Goal: Transaction & Acquisition: Book appointment/travel/reservation

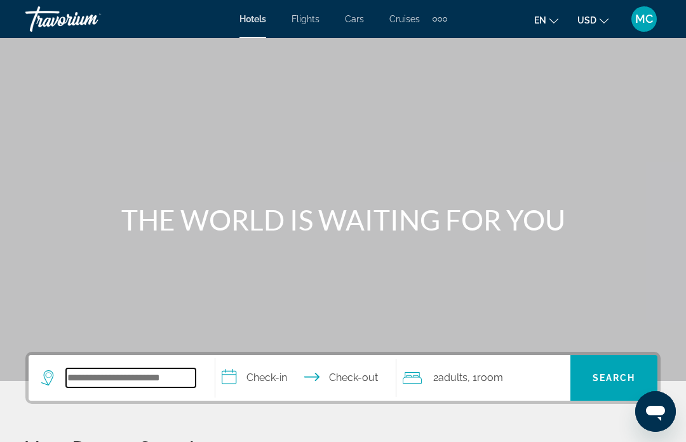
click at [151, 373] on input "Search widget" at bounding box center [131, 377] width 130 height 19
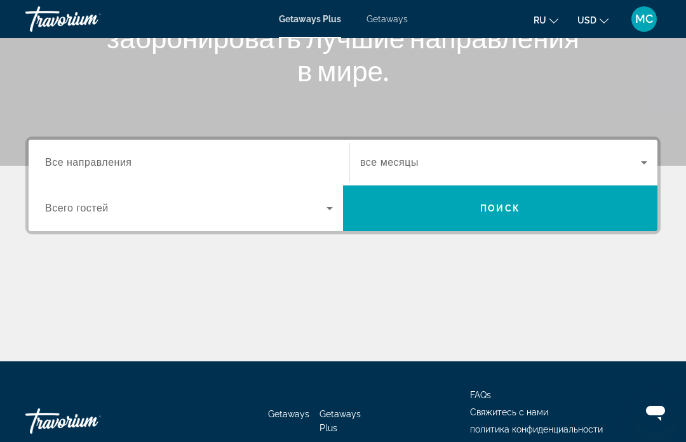
click at [288, 151] on div "Search widget" at bounding box center [189, 163] width 288 height 36
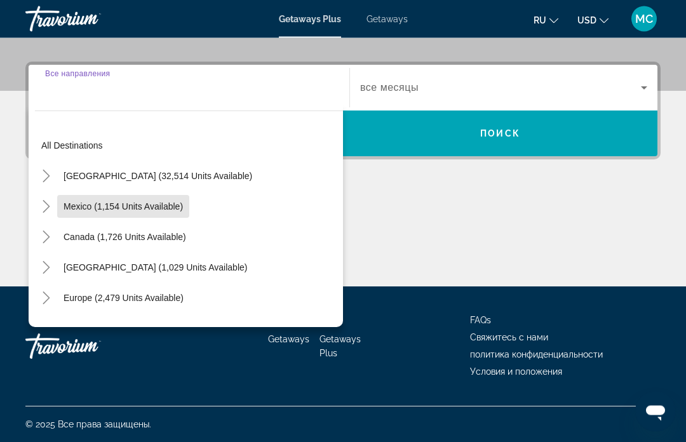
scroll to position [290, 0]
click at [152, 207] on span "Mexico (1,154 units available)" at bounding box center [123, 206] width 119 height 10
type input "**********"
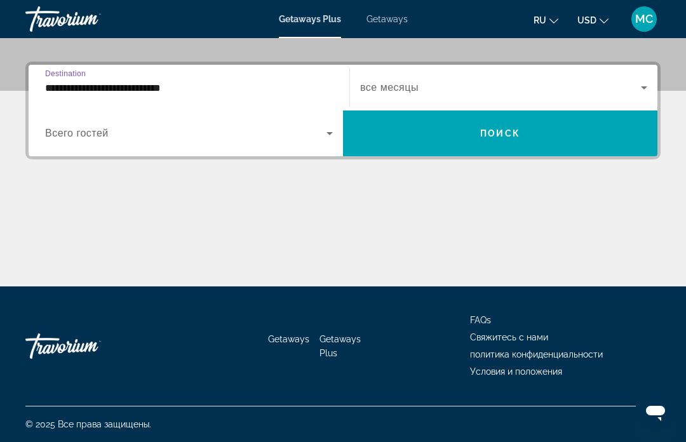
click at [643, 92] on icon "Search widget" at bounding box center [644, 87] width 15 height 15
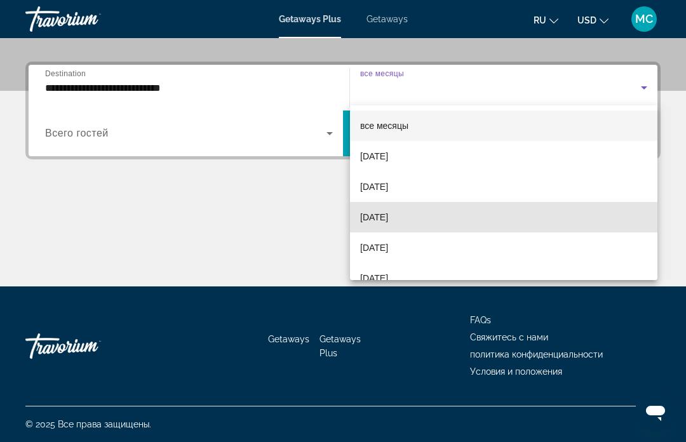
click at [388, 219] on span "November 2025" at bounding box center [374, 217] width 28 height 15
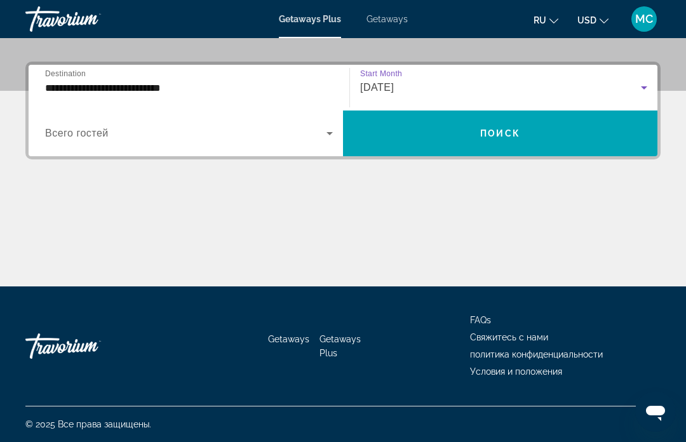
click at [333, 135] on icon "Search widget" at bounding box center [329, 133] width 15 height 15
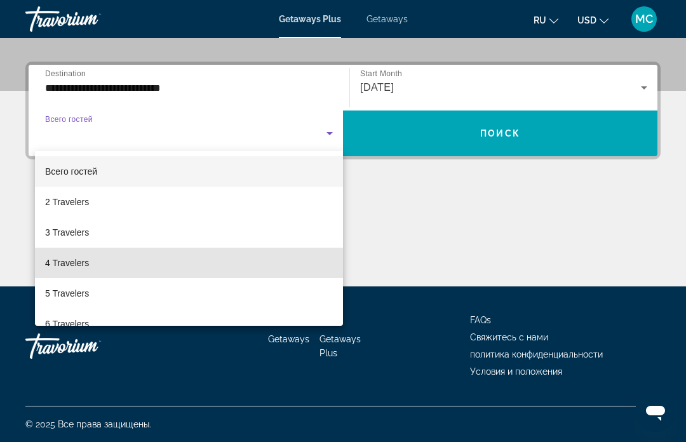
click at [83, 265] on span "4 Travelers" at bounding box center [67, 262] width 44 height 15
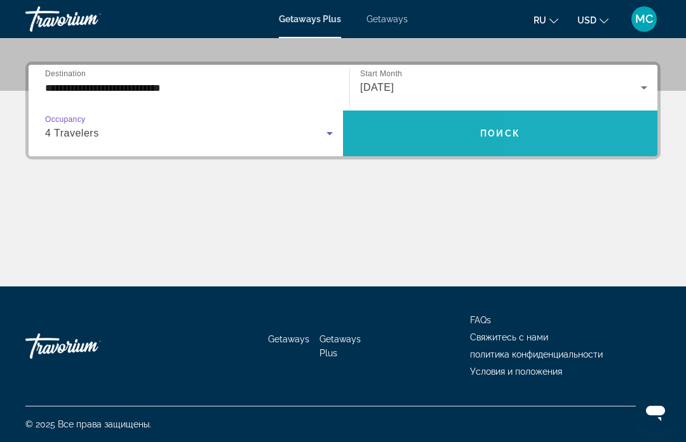
click at [546, 135] on span "Search widget" at bounding box center [500, 133] width 314 height 30
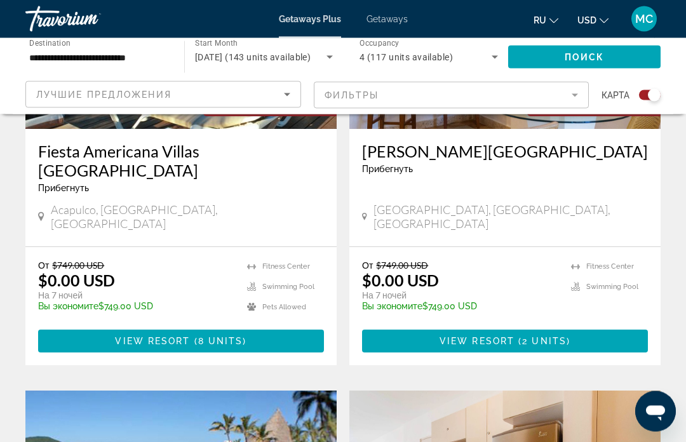
scroll to position [1094, 0]
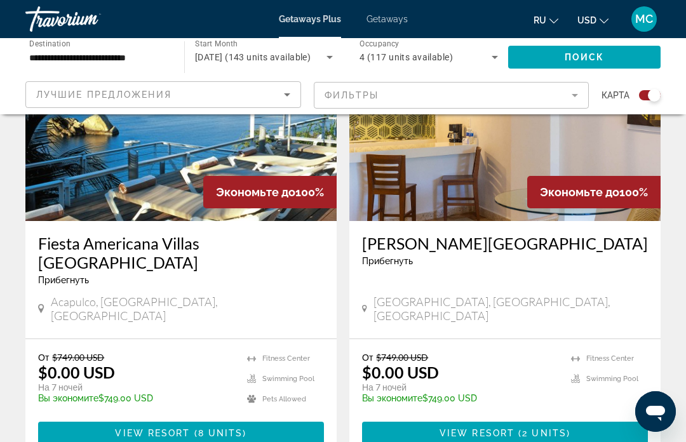
scroll to position [988, 0]
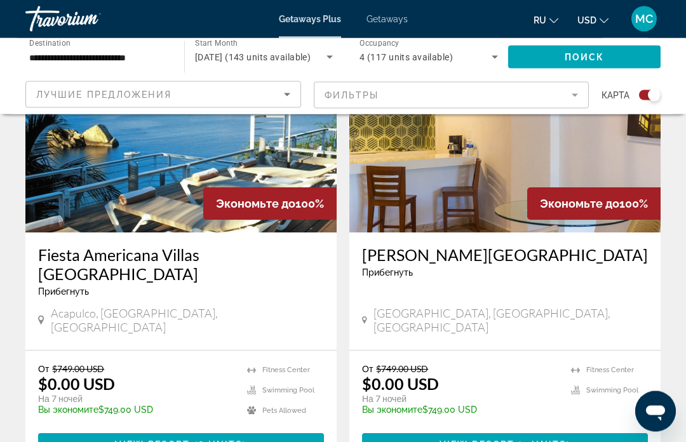
click at [365, 96] on mat-form-field "Фильтры" at bounding box center [452, 95] width 276 height 27
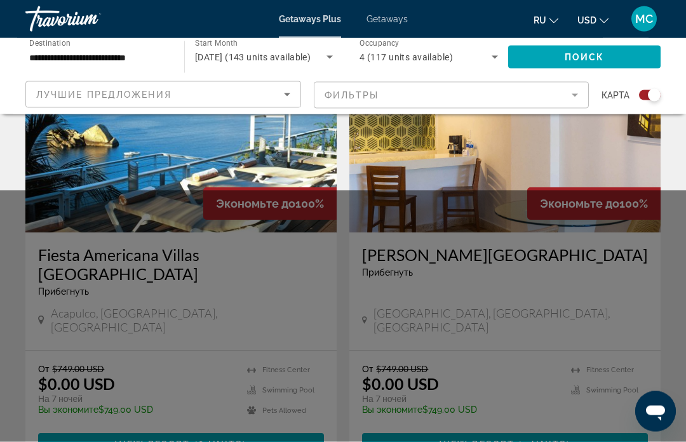
scroll to position [989, 0]
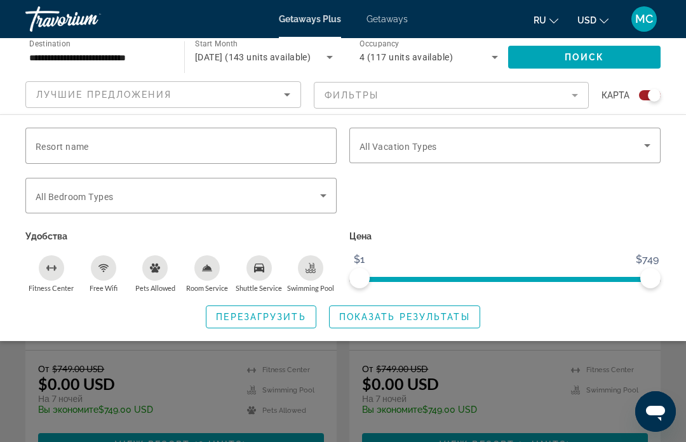
click at [654, 140] on icon "Search widget" at bounding box center [647, 145] width 15 height 15
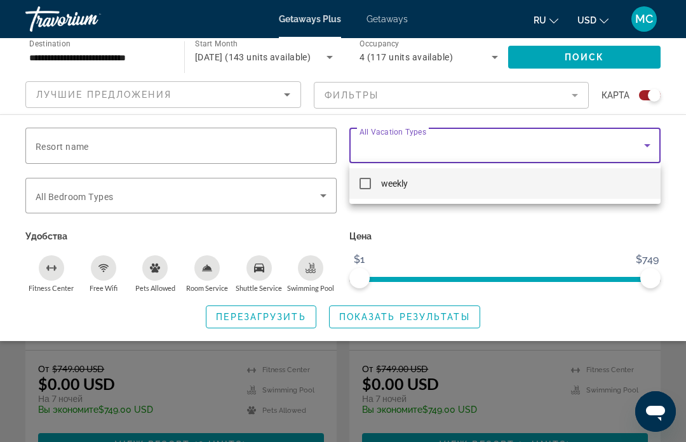
click at [307, 273] on div at bounding box center [343, 221] width 686 height 442
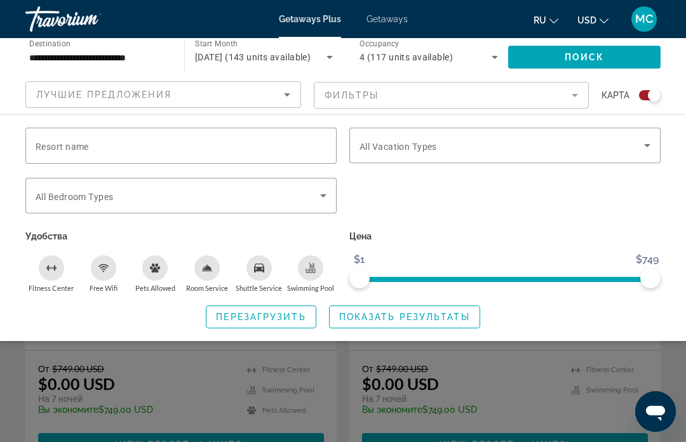
click at [116, 262] on button "Free Wifi" at bounding box center [104, 274] width 52 height 38
click at [113, 266] on div "Free Wifi" at bounding box center [103, 267] width 25 height 25
click at [100, 269] on icon "Free Wifi" at bounding box center [103, 268] width 10 height 10
click at [313, 257] on div "Swimming Pool" at bounding box center [310, 267] width 25 height 25
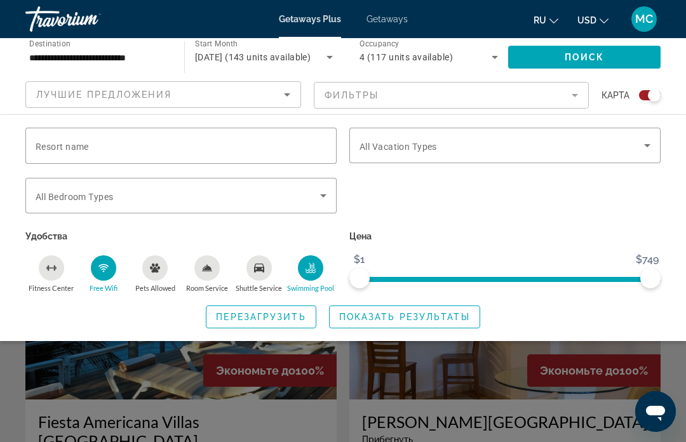
scroll to position [820, 0]
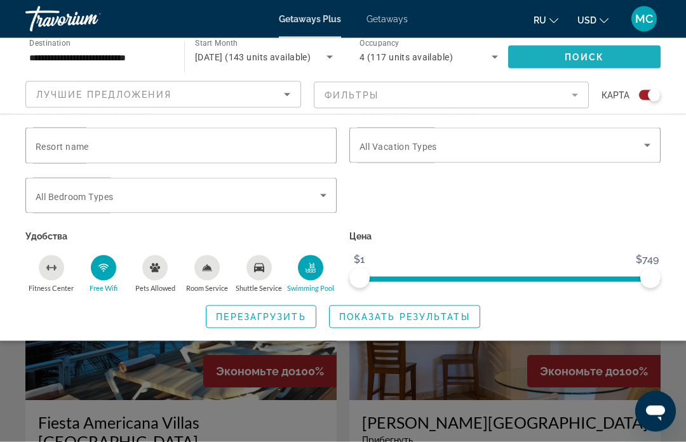
click at [574, 47] on span "Search widget" at bounding box center [584, 57] width 152 height 30
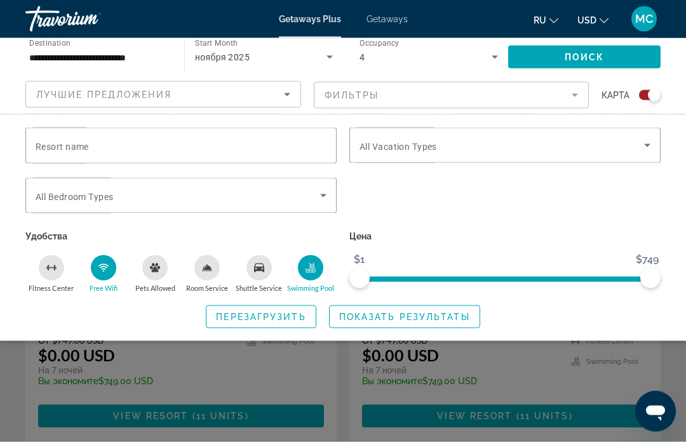
scroll to position [998, 0]
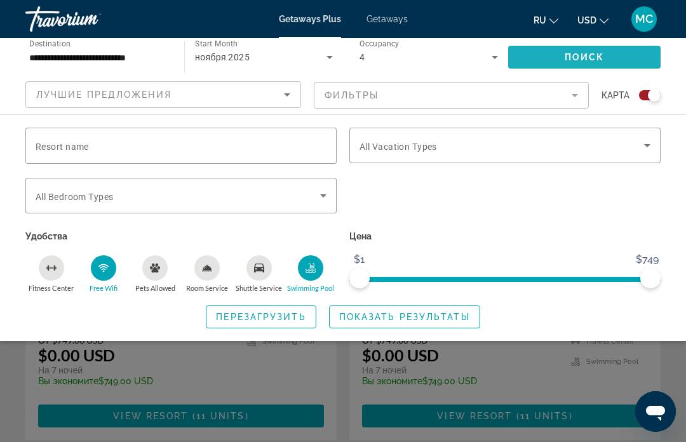
click at [609, 57] on span "Search widget" at bounding box center [584, 57] width 152 height 30
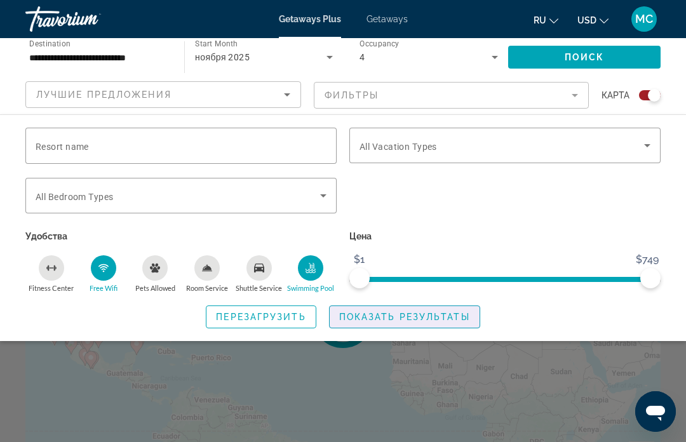
scroll to position [3, 0]
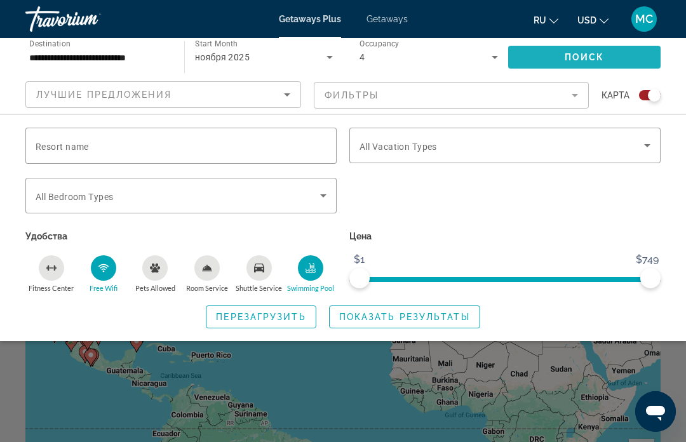
click at [604, 58] on span "Поиск" at bounding box center [585, 57] width 40 height 10
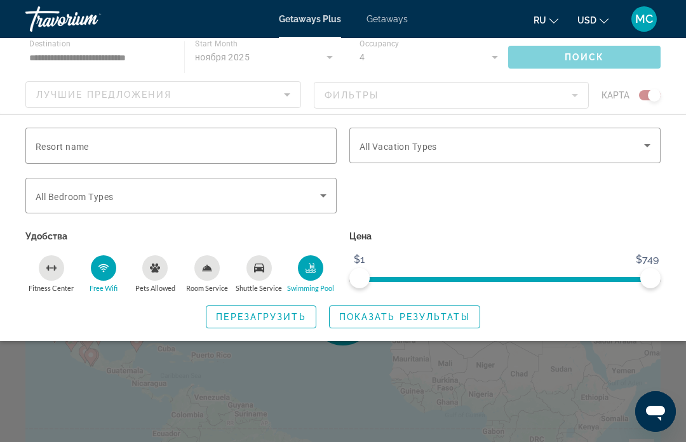
scroll to position [0, 0]
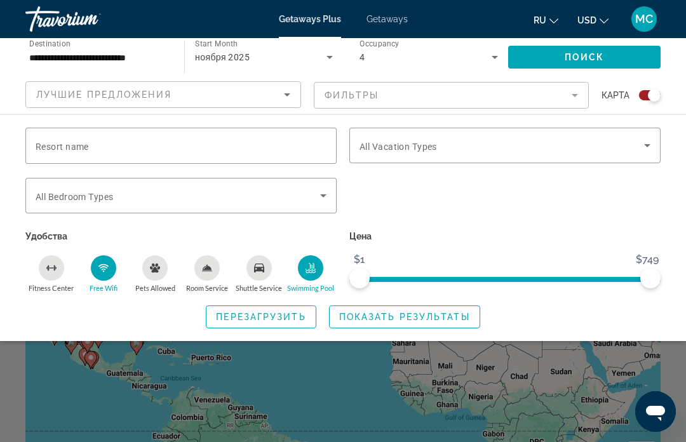
click at [426, 320] on span "Показать результаты" at bounding box center [404, 317] width 131 height 10
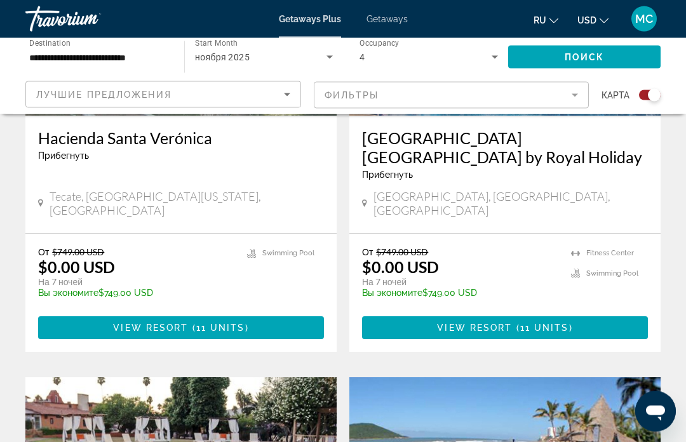
scroll to position [1086, 0]
click at [203, 313] on span "Main content" at bounding box center [181, 328] width 286 height 30
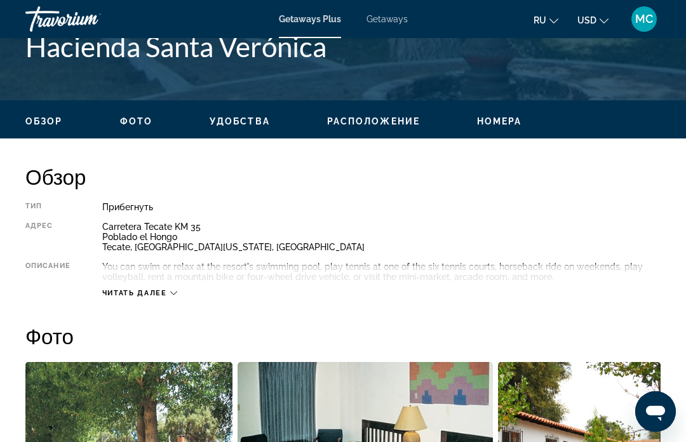
scroll to position [541, 0]
click at [169, 291] on div "Читать далее" at bounding box center [139, 294] width 75 height 8
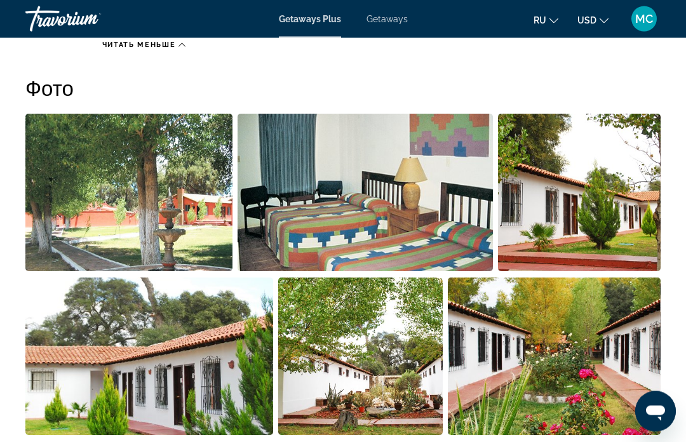
scroll to position [759, 0]
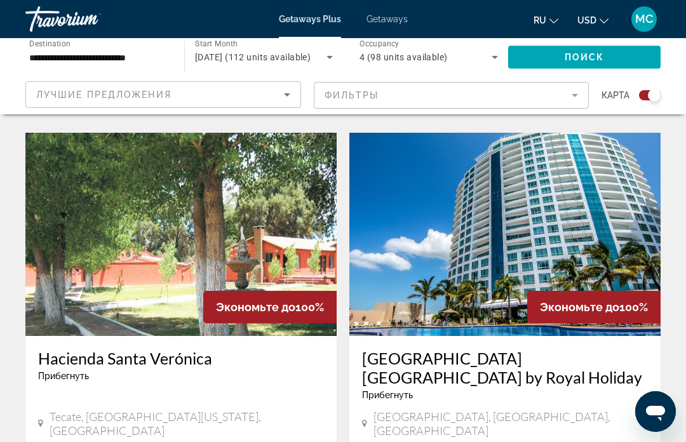
scroll to position [861, 0]
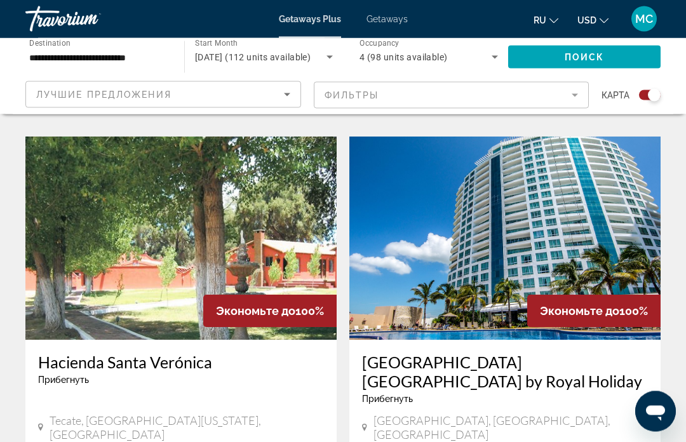
click at [402, 22] on span "Getaways" at bounding box center [387, 19] width 41 height 10
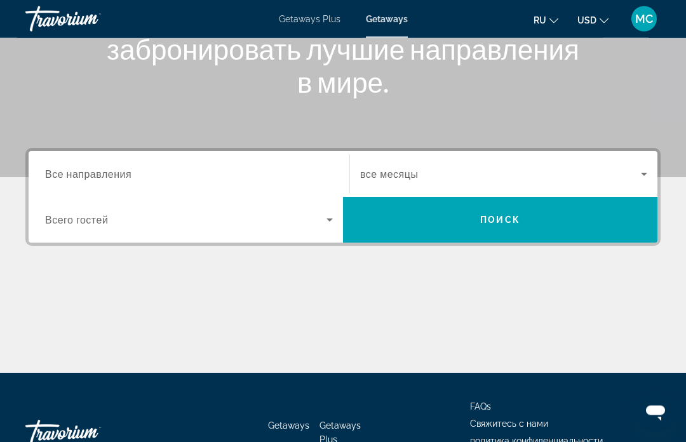
scroll to position [246, 0]
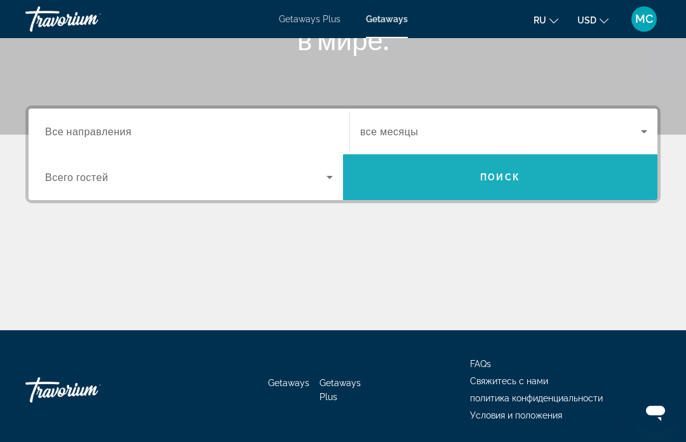
click at [482, 180] on span "Поиск" at bounding box center [500, 177] width 40 height 10
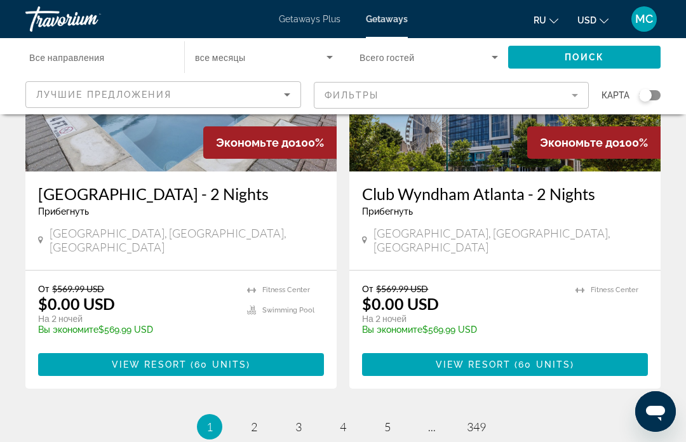
scroll to position [2511, 0]
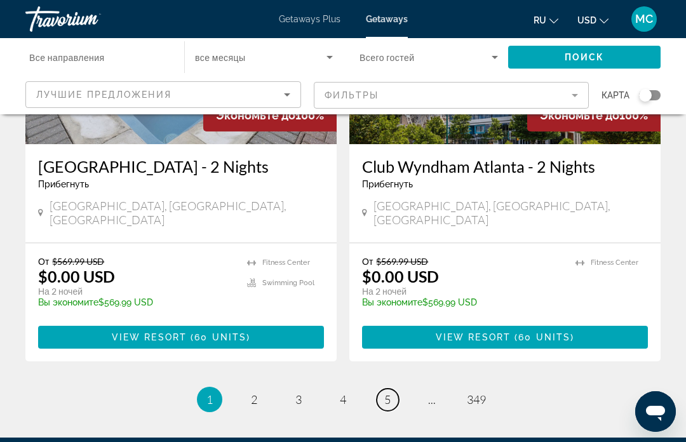
click at [393, 389] on link "page 5" at bounding box center [388, 400] width 22 height 22
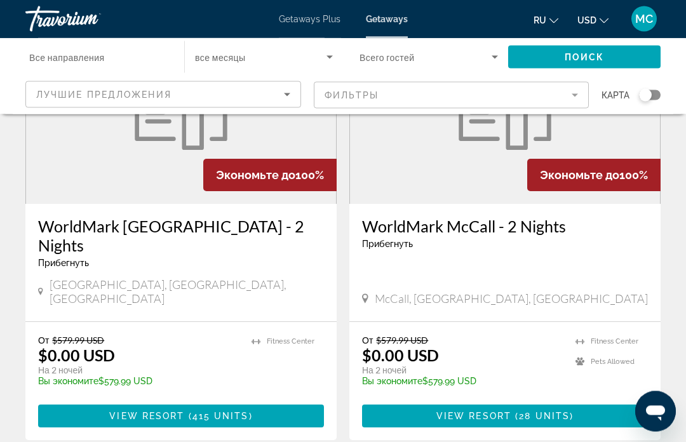
scroll to position [2511, 0]
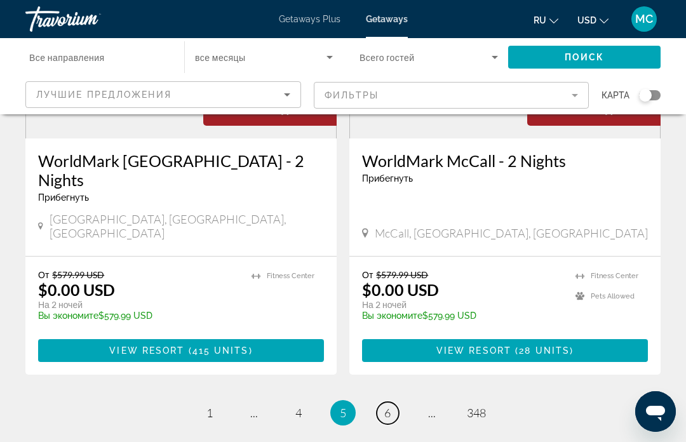
click at [394, 402] on link "page 6" at bounding box center [388, 413] width 22 height 22
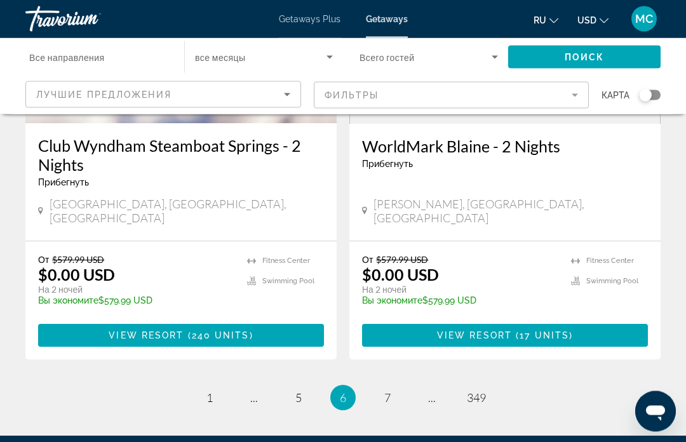
scroll to position [2530, 0]
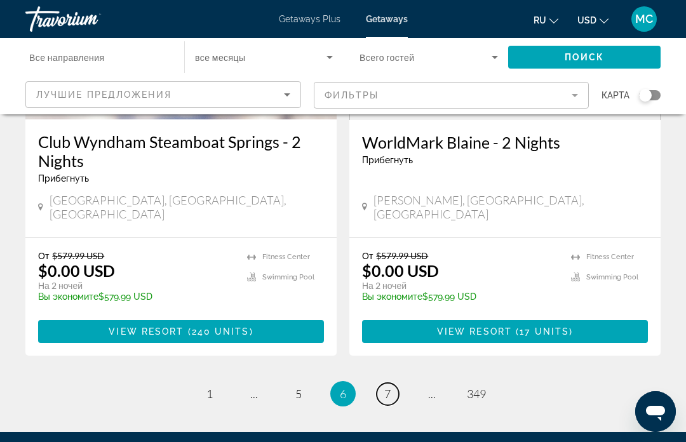
click at [396, 383] on link "page 7" at bounding box center [388, 394] width 22 height 22
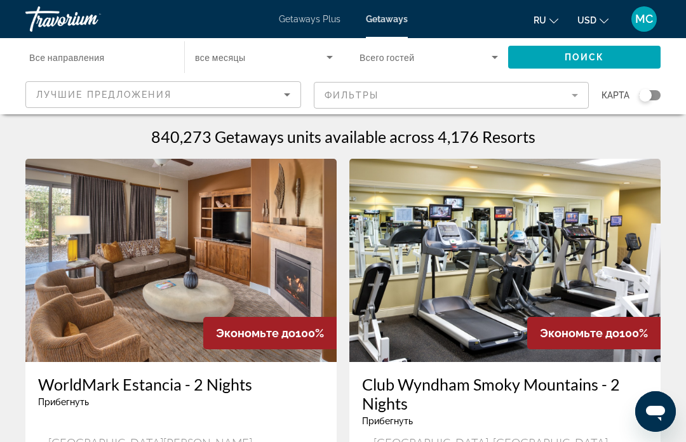
click at [288, 94] on icon "Sort by" at bounding box center [287, 94] width 15 height 15
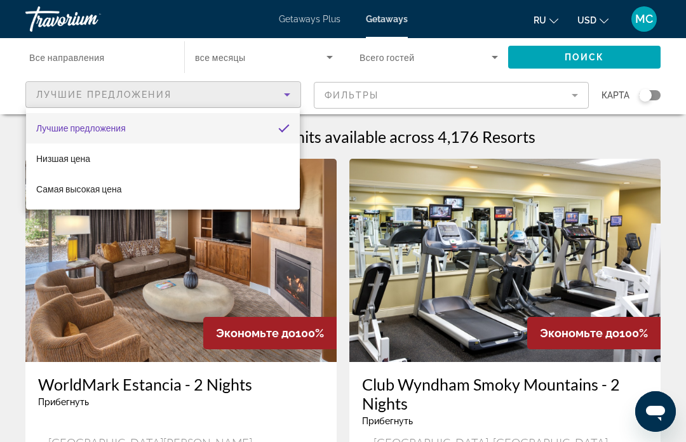
click at [297, 295] on div at bounding box center [343, 221] width 686 height 442
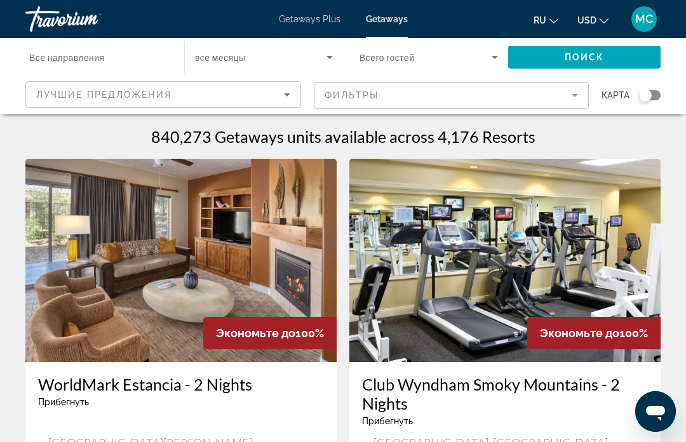
click at [475, 58] on span "Search widget" at bounding box center [426, 57] width 132 height 15
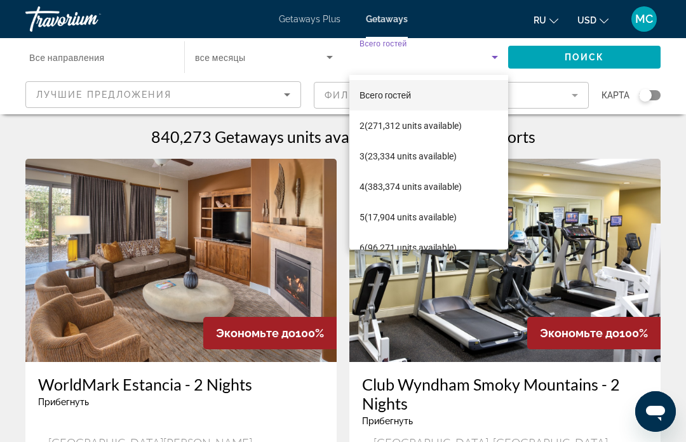
click at [279, 62] on div at bounding box center [343, 221] width 686 height 442
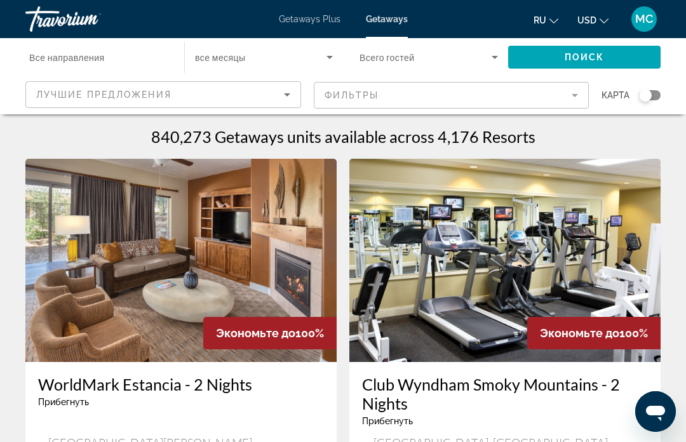
click at [129, 63] on input "Destination Все направления" at bounding box center [98, 57] width 138 height 15
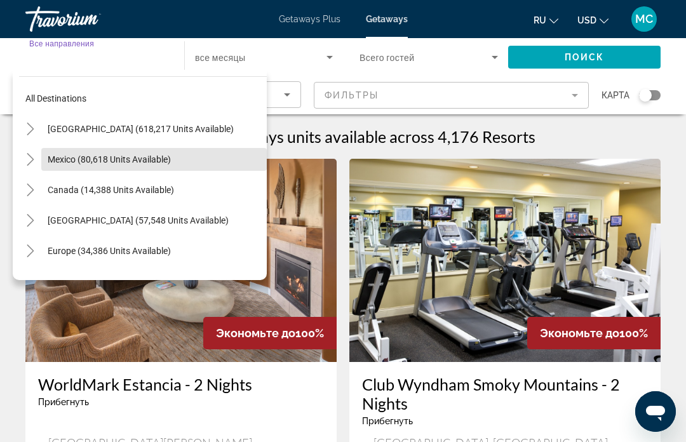
click at [148, 164] on span "Mexico (80,618 units available)" at bounding box center [109, 159] width 123 height 10
type input "**********"
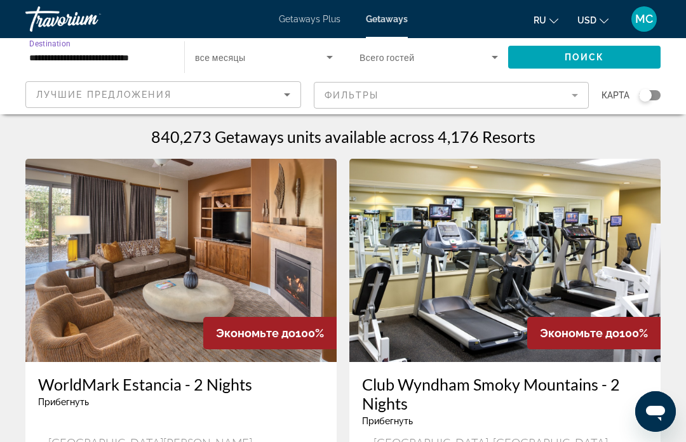
click at [332, 60] on icon "Search widget" at bounding box center [329, 57] width 15 height 15
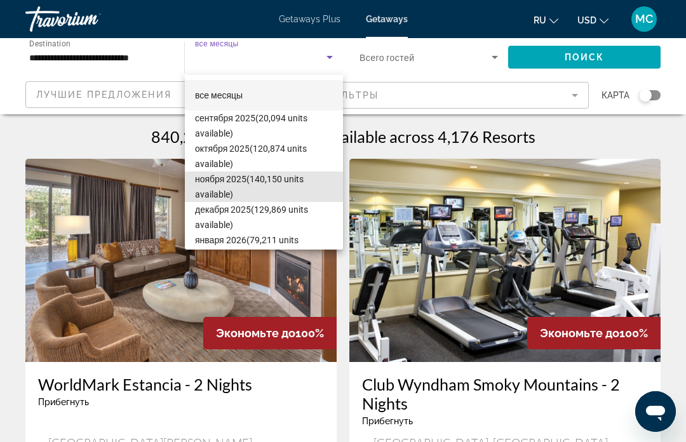
click at [227, 184] on span "ноября 2025 (140,150 units available)" at bounding box center [264, 187] width 138 height 30
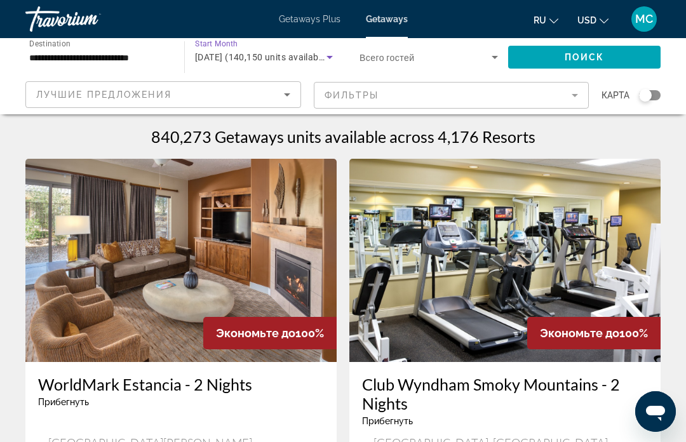
click at [499, 62] on icon "Search widget" at bounding box center [494, 57] width 15 height 15
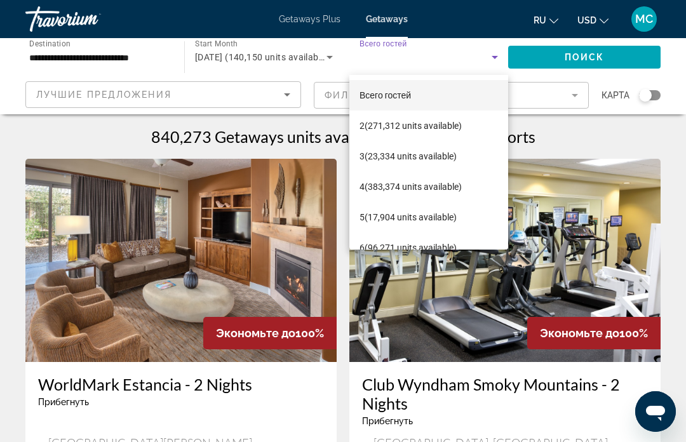
click at [424, 191] on span "4 (383,374 units available)" at bounding box center [411, 186] width 102 height 15
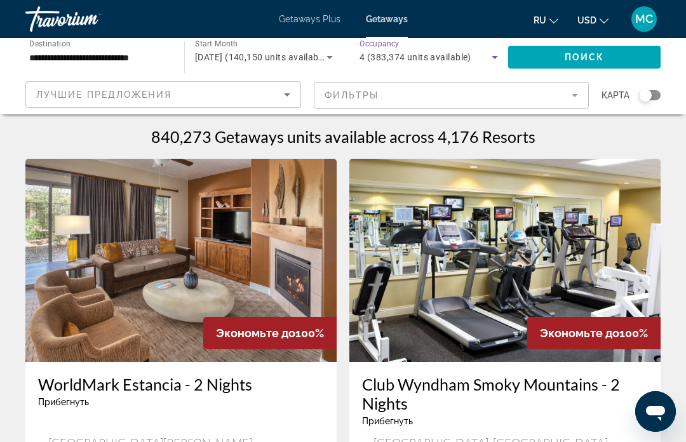
click at [626, 61] on span "Search widget" at bounding box center [584, 57] width 152 height 30
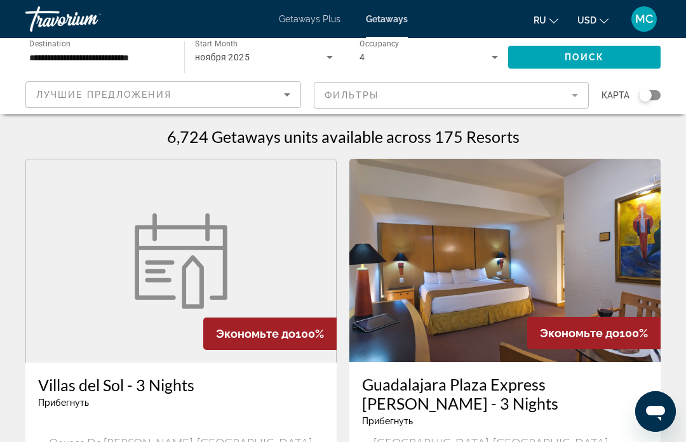
click at [250, 45] on div "ноября 2025" at bounding box center [264, 57] width 138 height 36
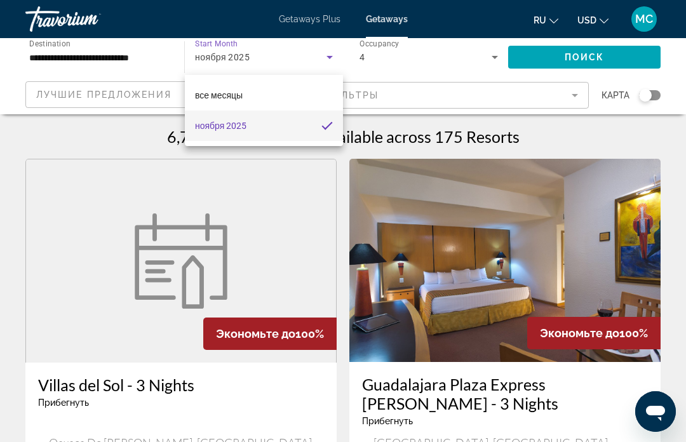
click at [248, 44] on div at bounding box center [343, 221] width 686 height 442
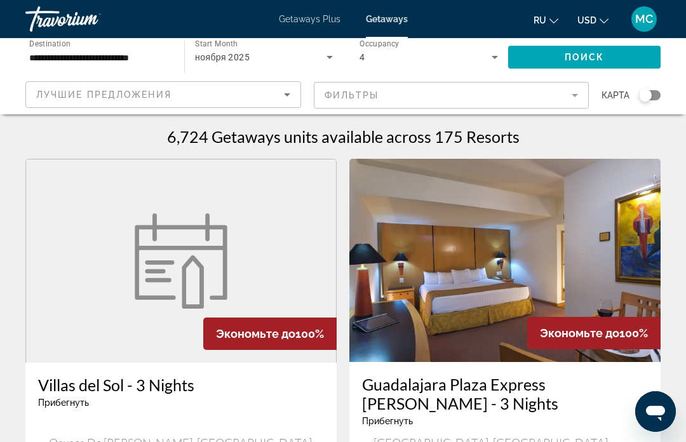
click at [97, 57] on input "**********" at bounding box center [98, 57] width 138 height 15
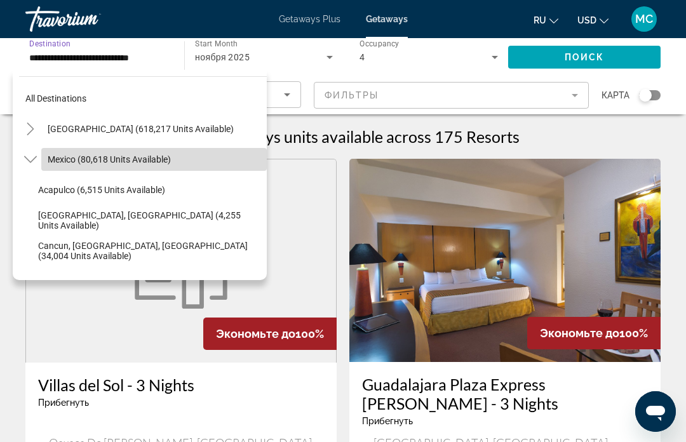
click at [177, 166] on span "Search widget" at bounding box center [154, 159] width 226 height 30
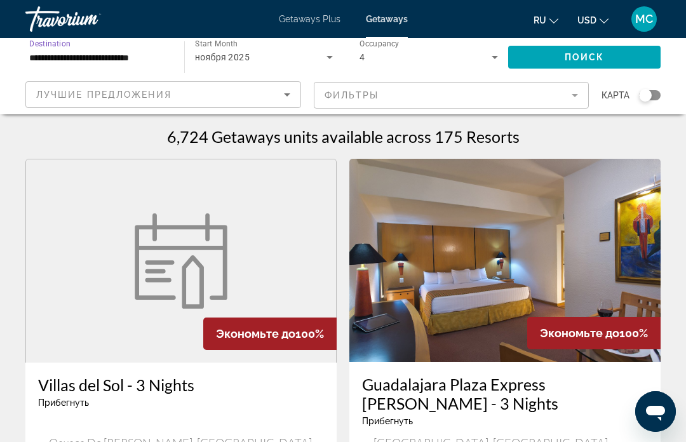
click at [278, 50] on div "ноября 2025" at bounding box center [261, 57] width 132 height 15
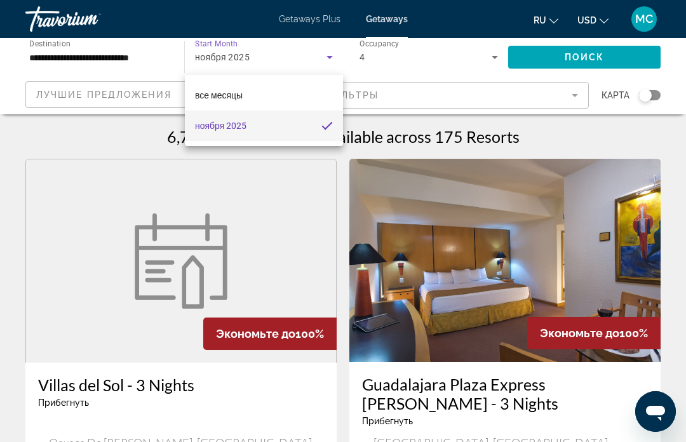
click at [327, 140] on mat-option "ноября 2025" at bounding box center [264, 126] width 158 height 30
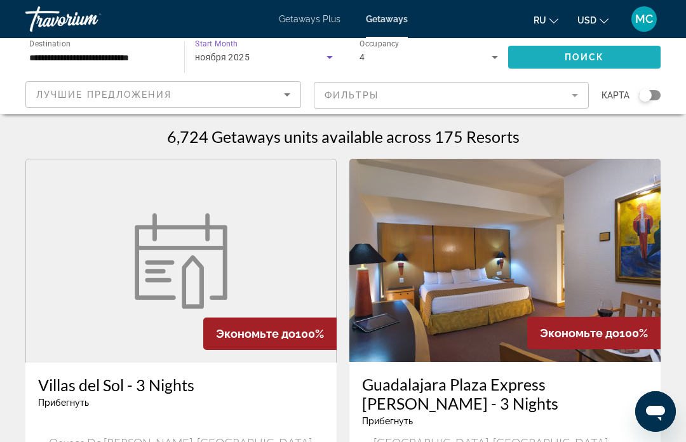
click at [635, 60] on span "Search widget" at bounding box center [584, 57] width 152 height 30
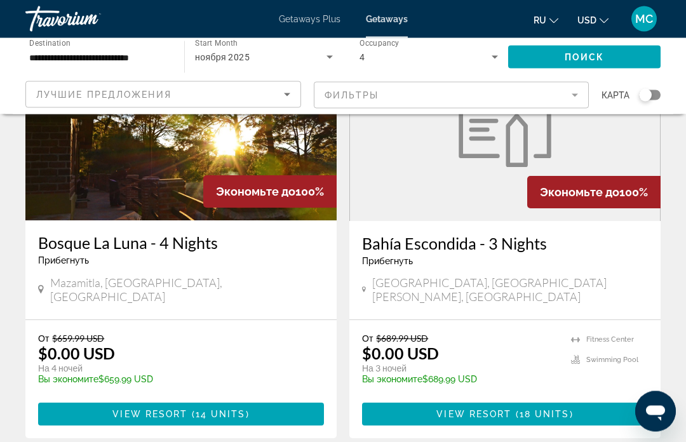
scroll to position [607, 0]
click at [565, 95] on mat-form-field "Фильтры" at bounding box center [452, 95] width 276 height 27
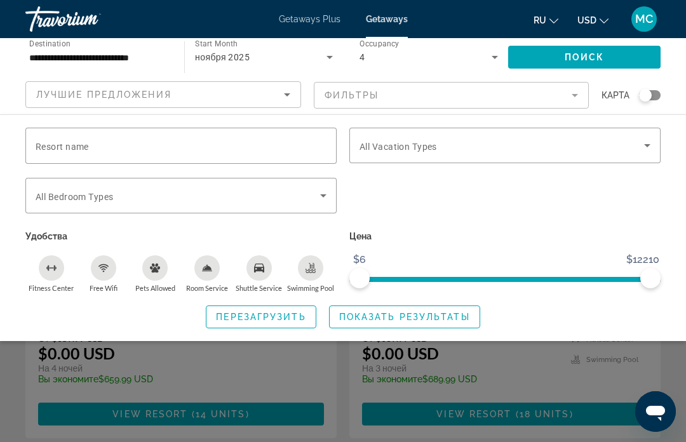
click at [198, 149] on input "Resort name" at bounding box center [181, 145] width 291 height 15
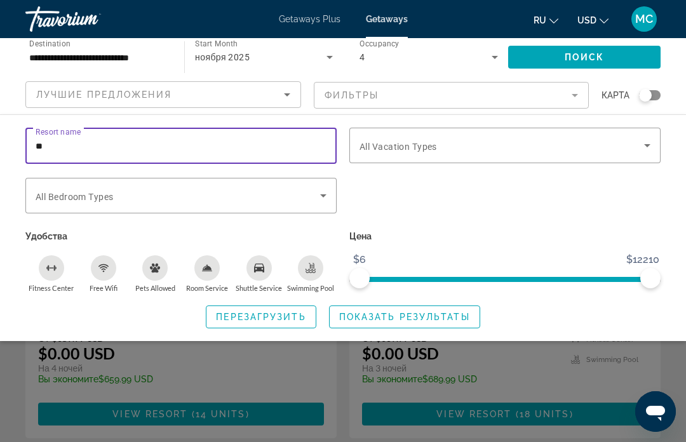
type input "*"
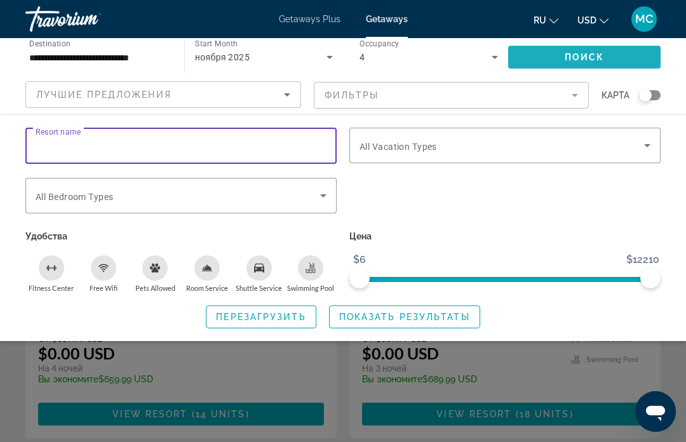
click at [616, 52] on span "Search widget" at bounding box center [584, 57] width 152 height 30
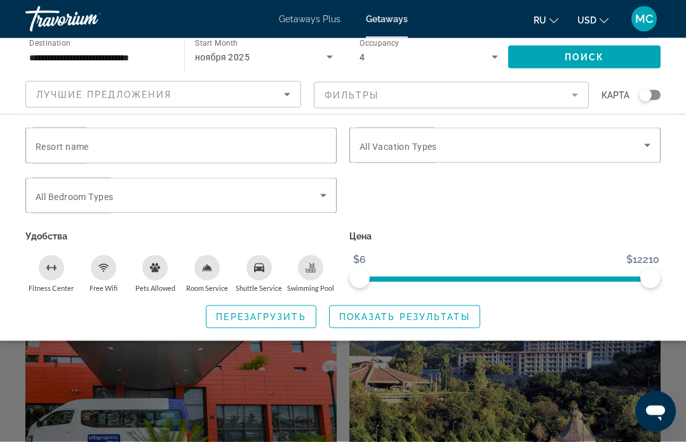
scroll to position [1691, 0]
click at [615, 388] on div "Search widget" at bounding box center [343, 317] width 686 height 252
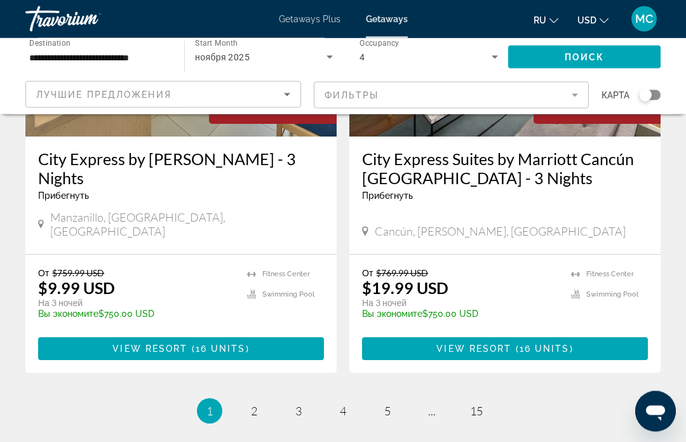
scroll to position [2530, 0]
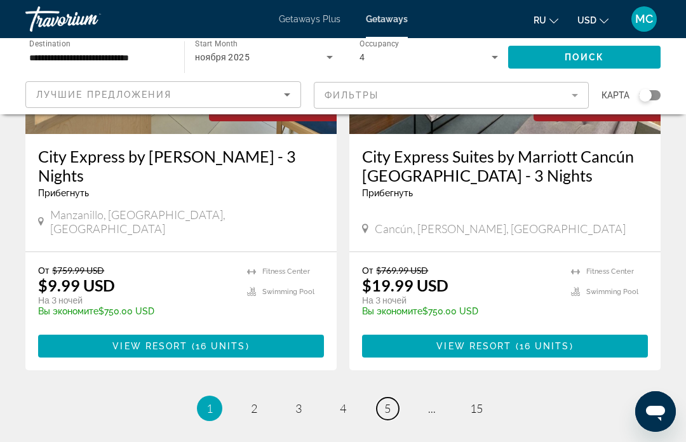
click at [393, 398] on link "page 5" at bounding box center [388, 409] width 22 height 22
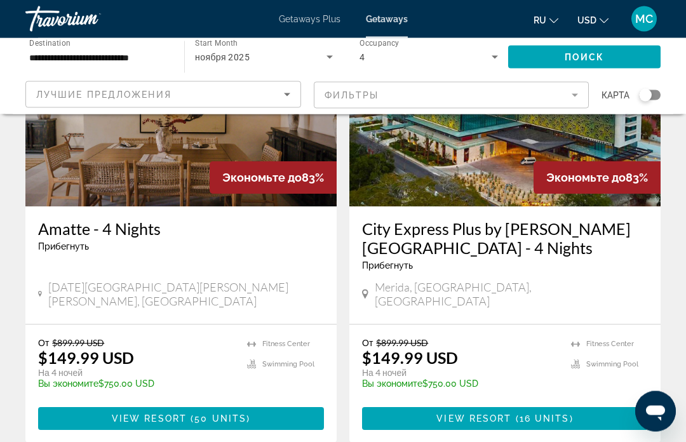
scroll to position [2463, 0]
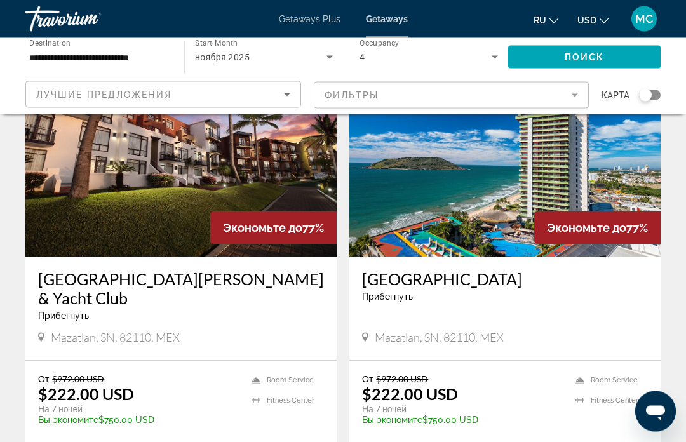
scroll to position [2549, 0]
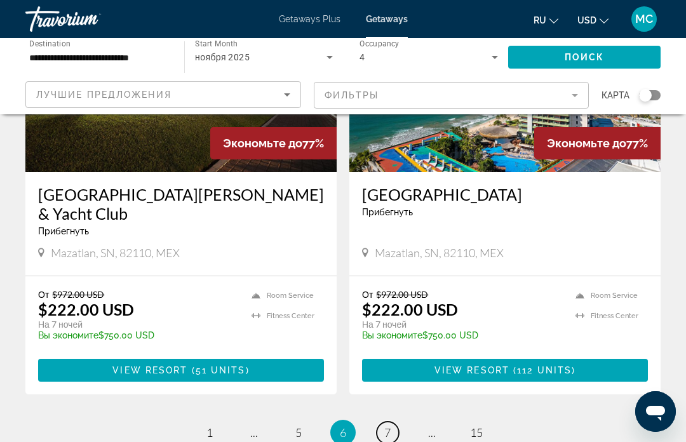
click at [398, 422] on link "page 7" at bounding box center [388, 433] width 22 height 22
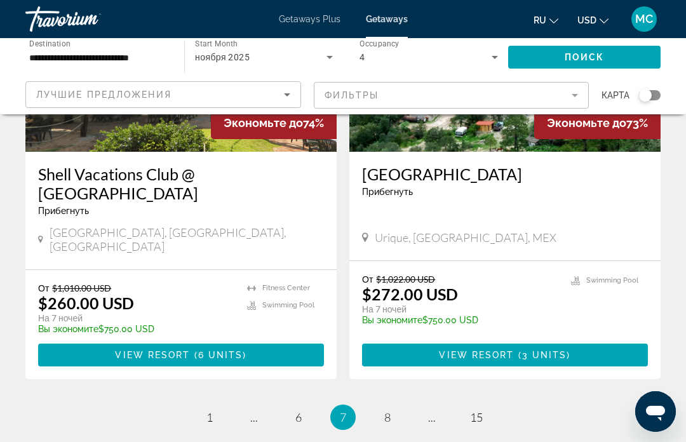
scroll to position [2502, 0]
click at [395, 407] on link "page 8" at bounding box center [388, 418] width 22 height 22
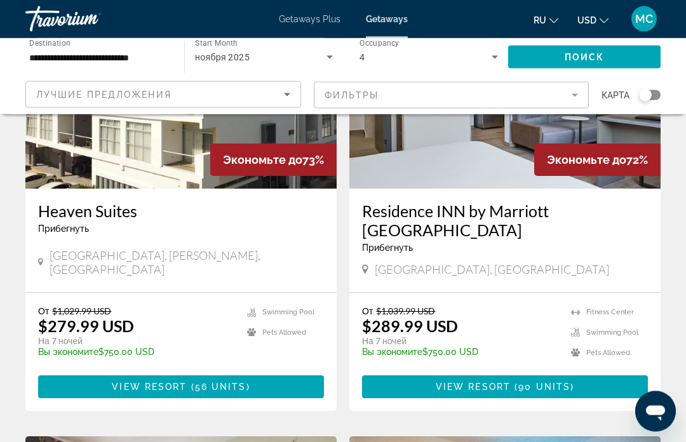
scroll to position [626, 0]
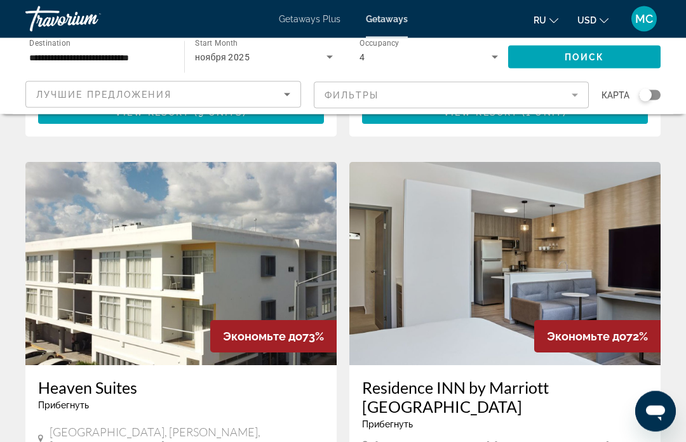
click at [445, 317] on img "Main content" at bounding box center [504, 264] width 311 height 203
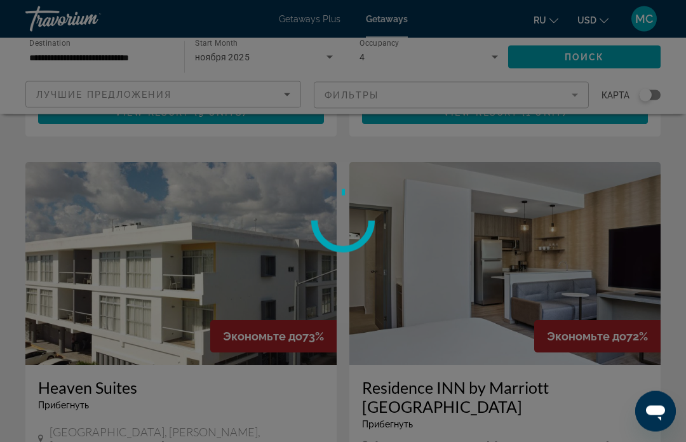
scroll to position [448, 0]
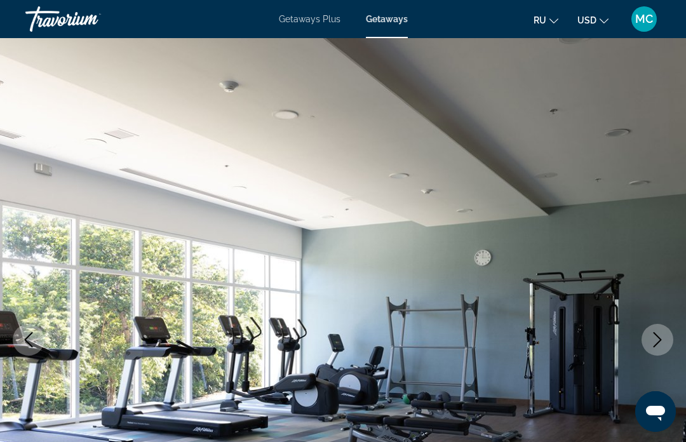
click at [662, 336] on icon "Next image" at bounding box center [657, 339] width 15 height 15
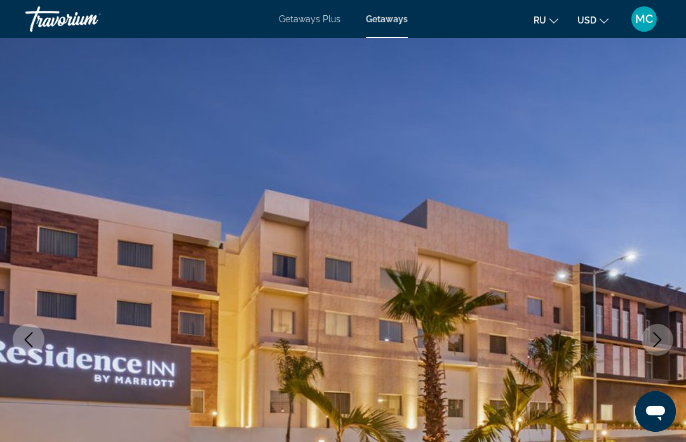
click at [665, 339] on icon "Next image" at bounding box center [657, 339] width 15 height 15
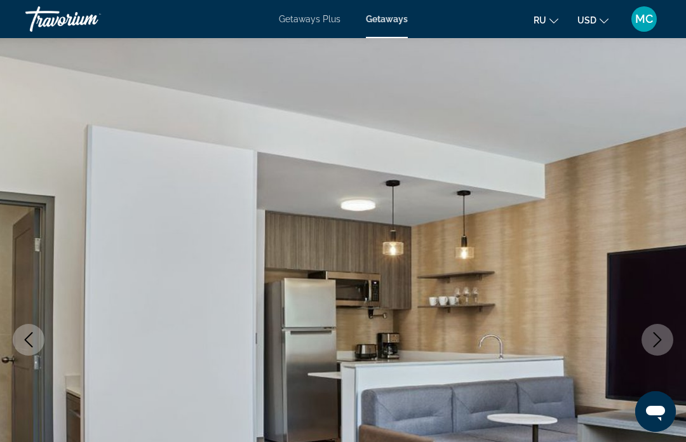
click at [663, 335] on icon "Next image" at bounding box center [657, 339] width 15 height 15
